Goal: Transaction & Acquisition: Purchase product/service

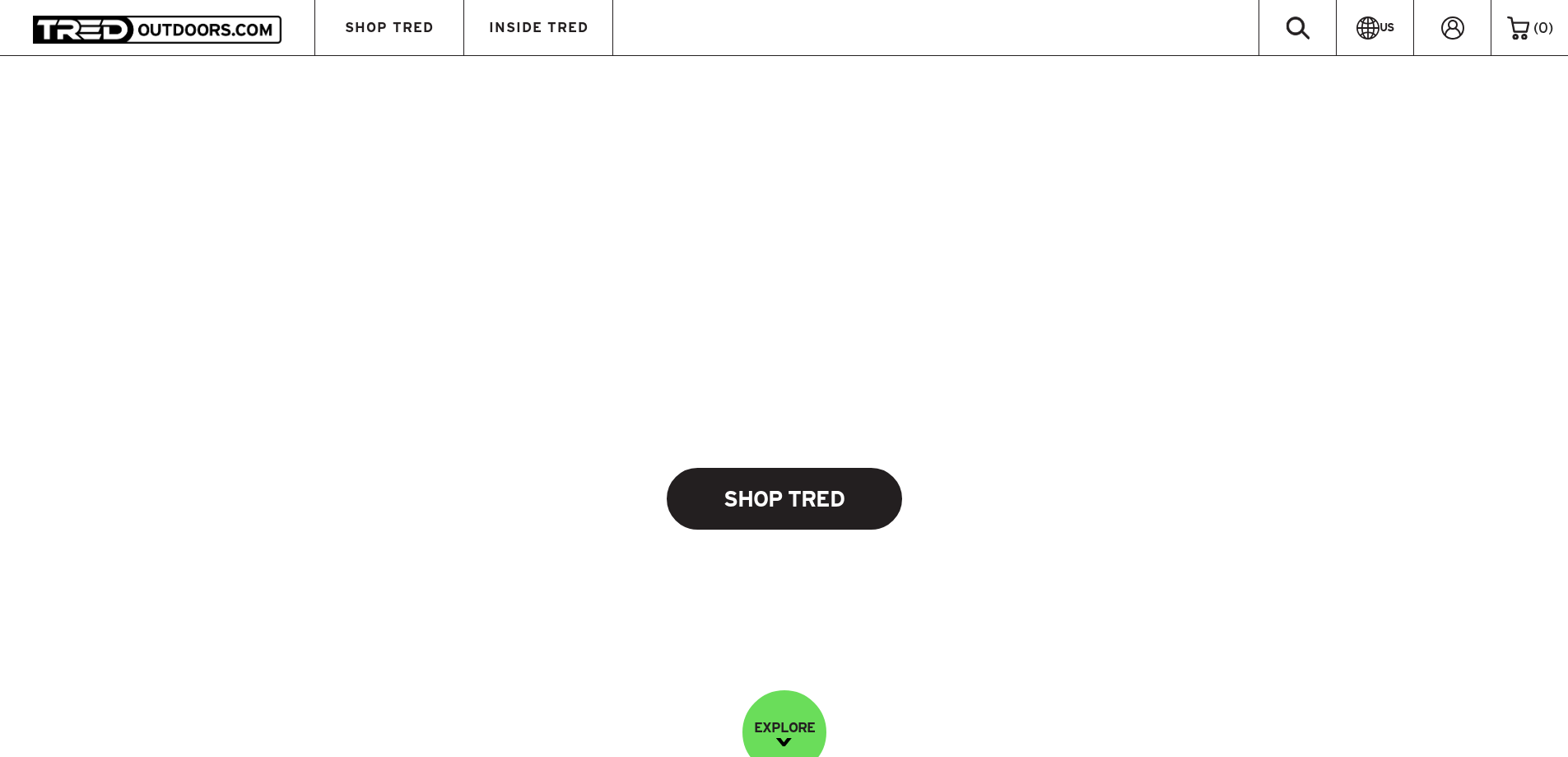
click at [786, 510] on link "Shop Tred" at bounding box center [784, 499] width 236 height 62
